Goal: Task Accomplishment & Management: Manage account settings

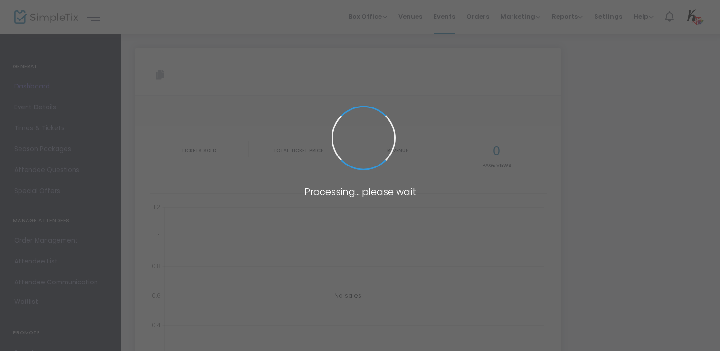
type input "[URL][DOMAIN_NAME][DEMOGRAPHIC_DATA]"
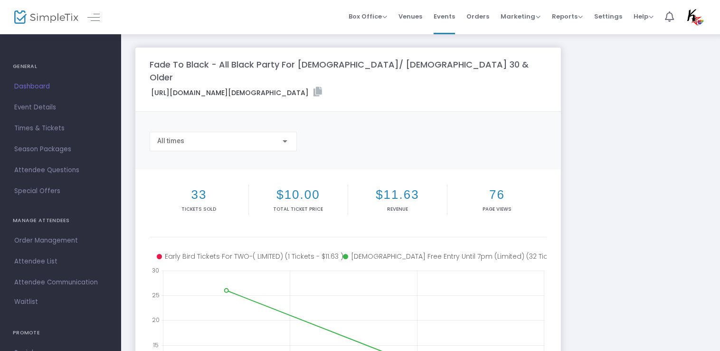
drag, startPoint x: 38, startPoint y: 86, endPoint x: 330, endPoint y: 79, distance: 291.7
click at [38, 86] on span "Dashboard" at bounding box center [60, 86] width 93 height 12
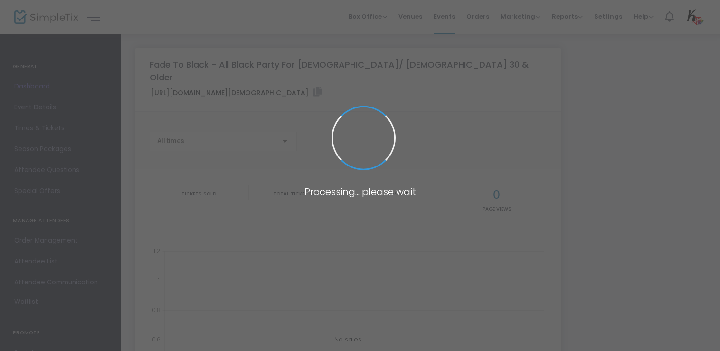
type input "[URL][DOMAIN_NAME][DEMOGRAPHIC_DATA]"
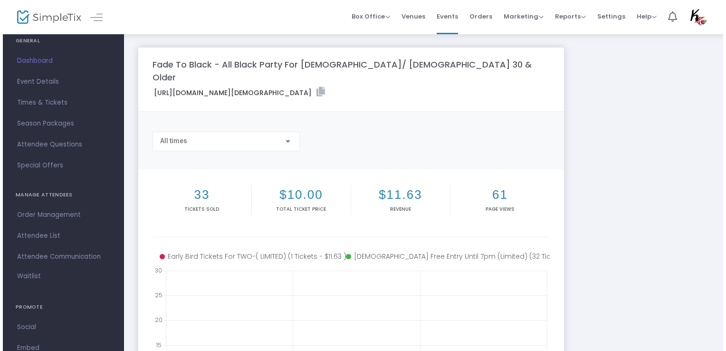
scroll to position [47, 0]
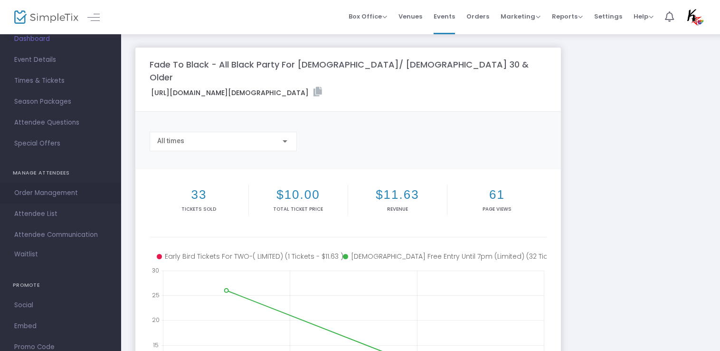
click at [59, 193] on span "Order Management" at bounding box center [60, 193] width 93 height 12
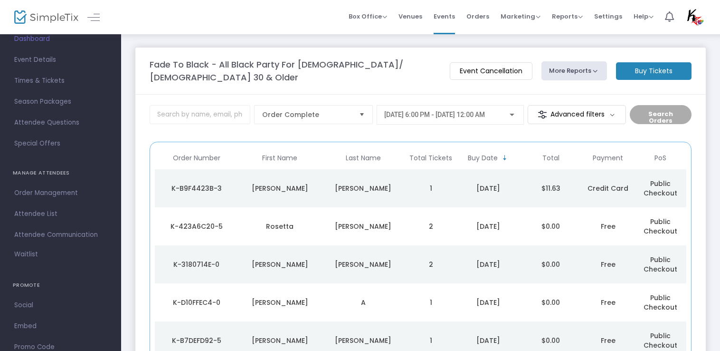
click at [401, 195] on td "[PERSON_NAME]" at bounding box center [364, 188] width 84 height 38
